Goal: Task Accomplishment & Management: Use online tool/utility

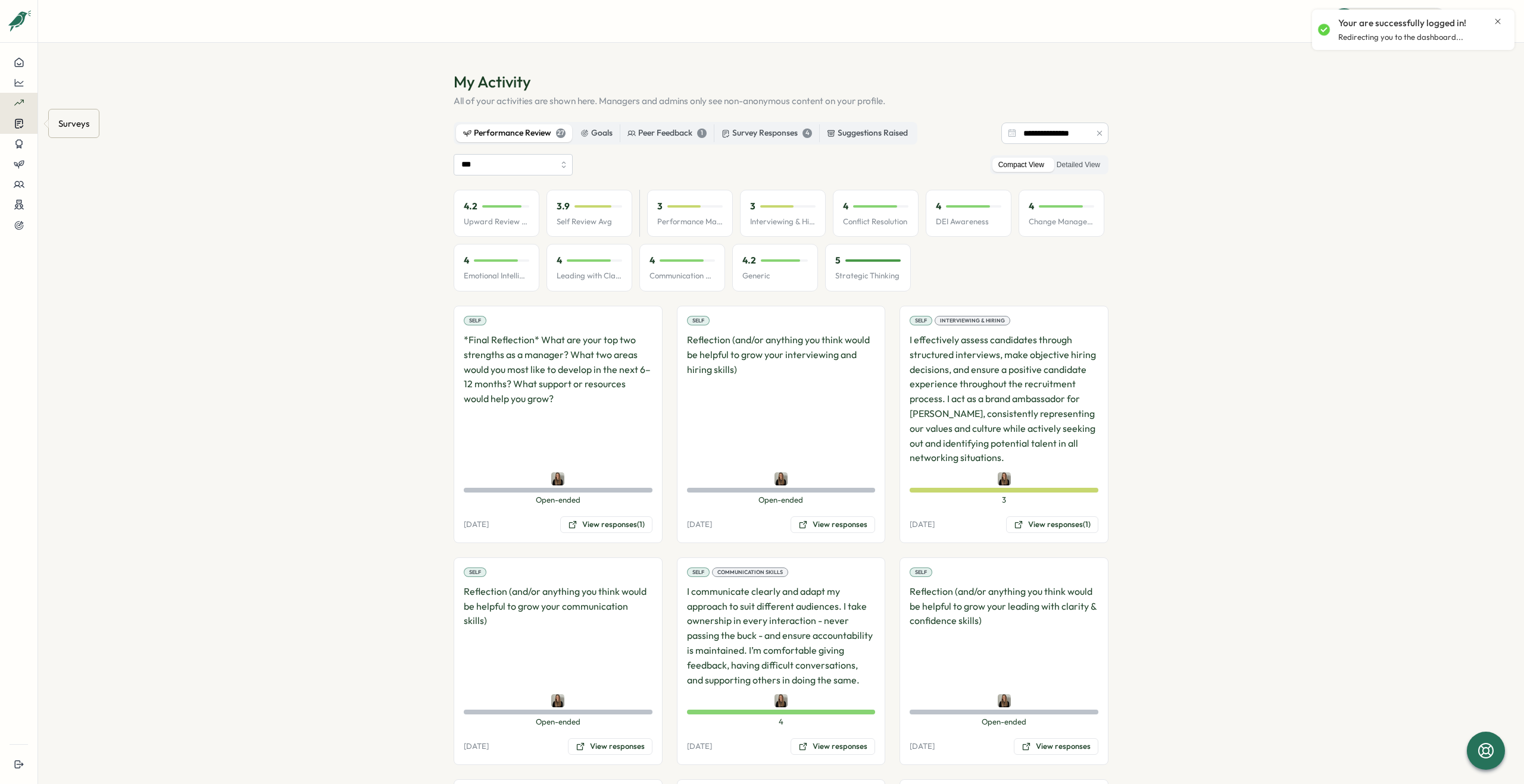
click at [17, 119] on icon at bounding box center [19, 124] width 8 height 9
click at [86, 114] on div "Insights" at bounding box center [102, 112] width 89 height 13
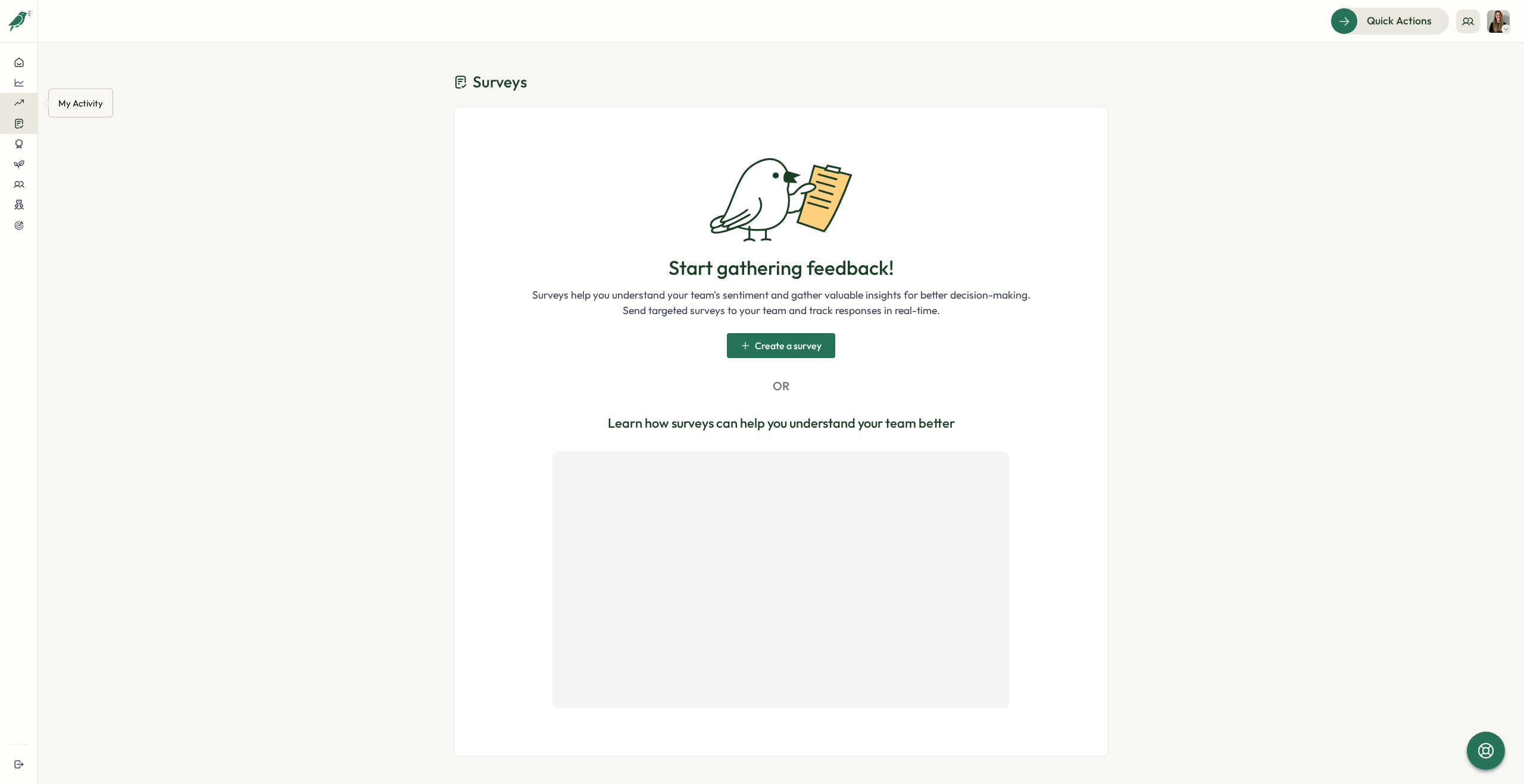
click at [28, 104] on button at bounding box center [19, 102] width 38 height 21
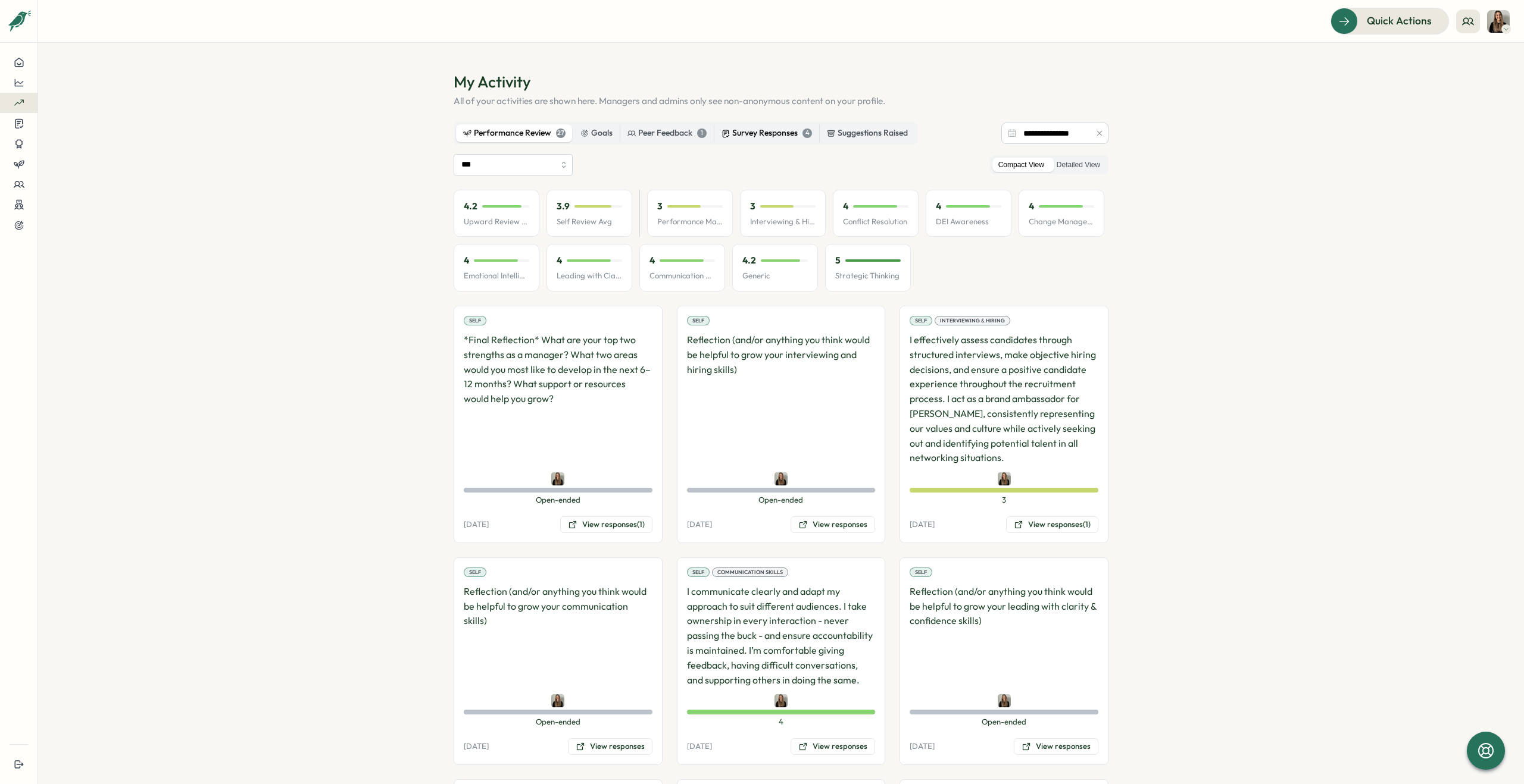
click at [758, 130] on div "Survey Responses 4" at bounding box center [766, 133] width 91 height 13
